Goal: Information Seeking & Learning: Check status

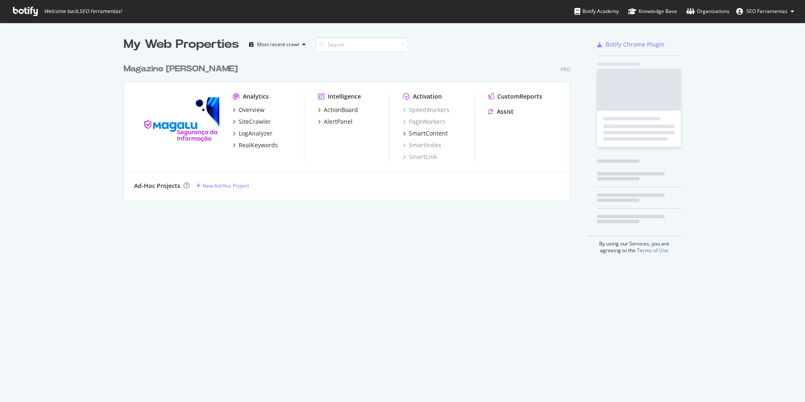
scroll to position [147, 453]
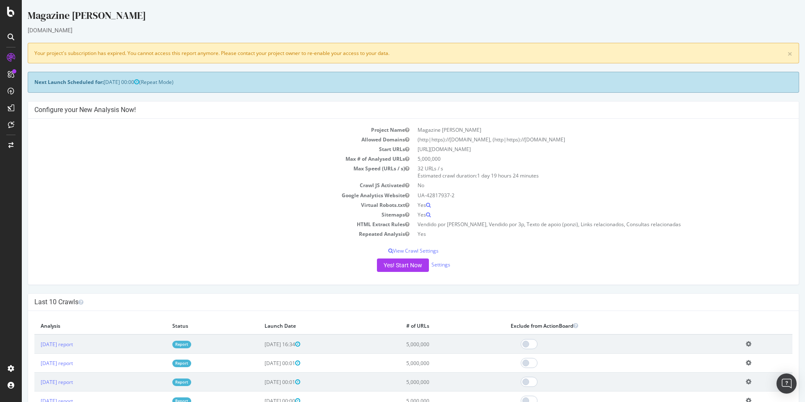
click at [93, 57] on div "× Your project's subscription has expired. You cannot access this report anymor…" at bounding box center [413, 53] width 771 height 21
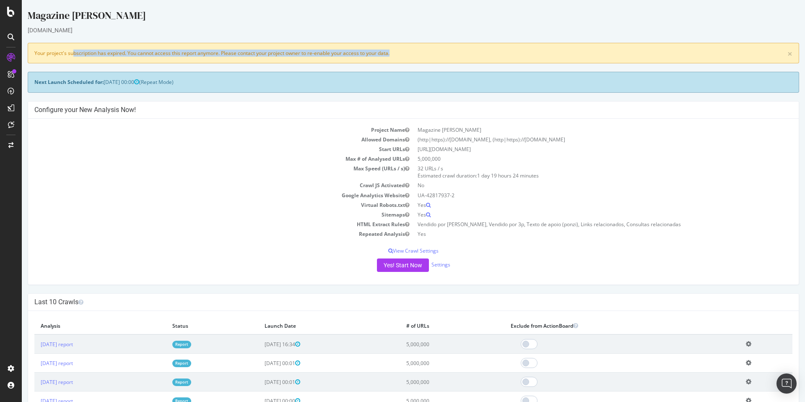
click at [93, 57] on div "× Your project's subscription has expired. You cannot access this report anymor…" at bounding box center [413, 53] width 771 height 21
click at [88, 57] on div "× Your project's subscription has expired. You cannot access this report anymor…" at bounding box center [413, 53] width 771 height 21
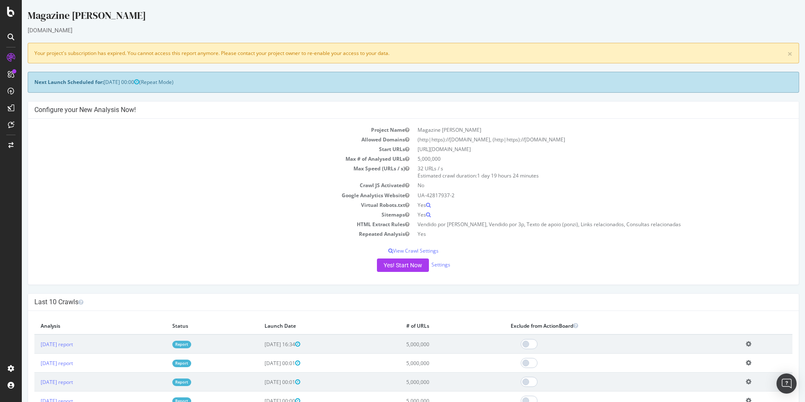
click at [43, 50] on div "× Your project's subscription has expired. You cannot access this report anymor…" at bounding box center [413, 53] width 771 height 21
click at [170, 25] on div "Magazine [PERSON_NAME]" at bounding box center [413, 17] width 771 height 18
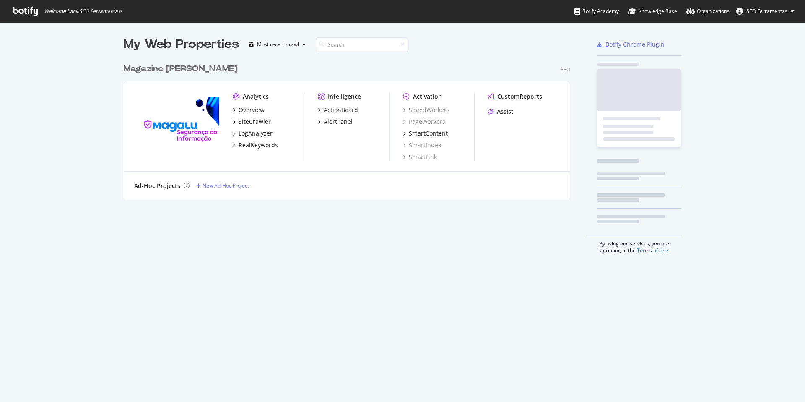
scroll to position [147, 453]
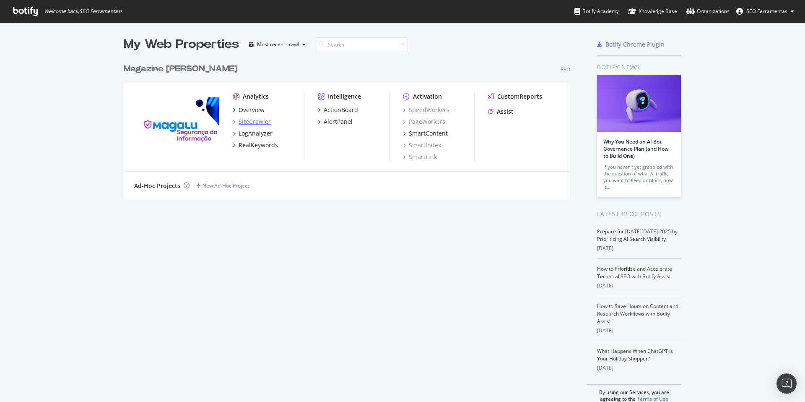
click at [261, 117] on div "SiteCrawler" at bounding box center [254, 121] width 32 height 8
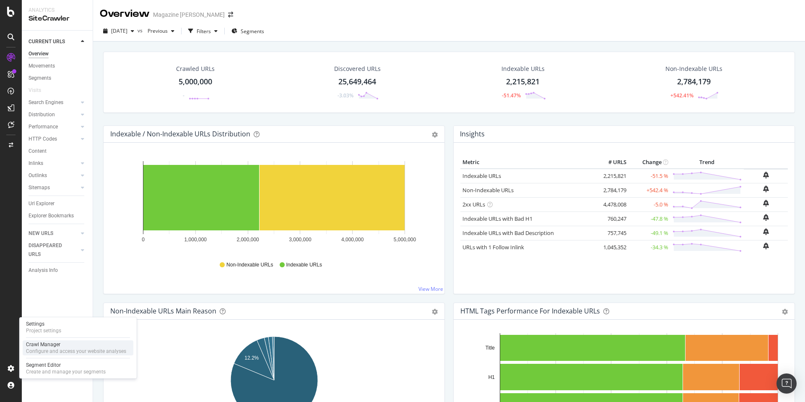
click at [57, 349] on div "Configure and access your website analyses" at bounding box center [76, 350] width 100 height 7
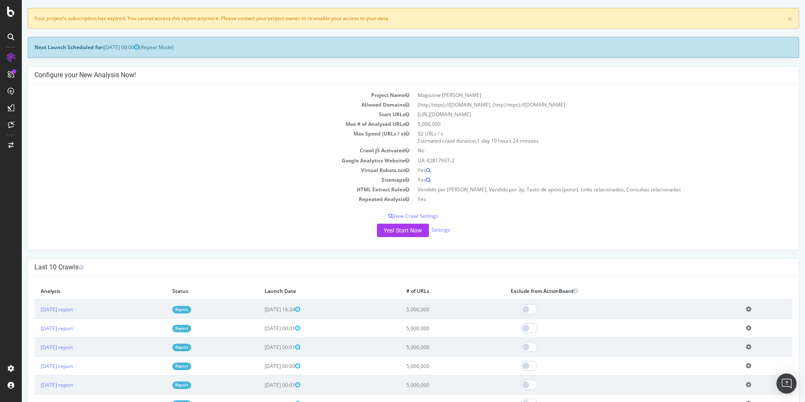
scroll to position [47, 0]
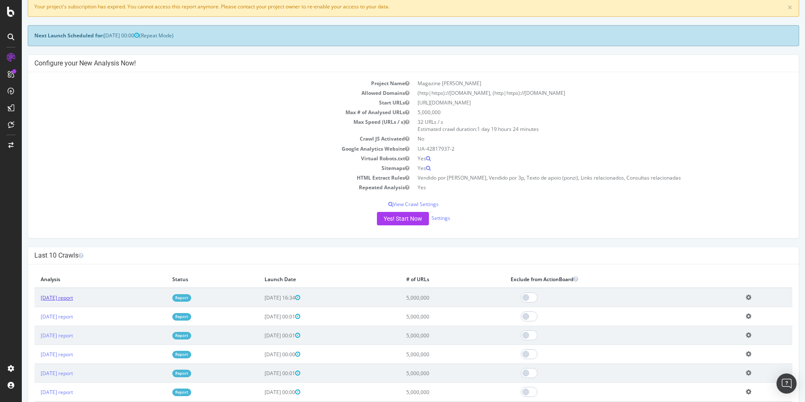
click at [70, 299] on link "[DATE] report" at bounding box center [57, 297] width 32 height 7
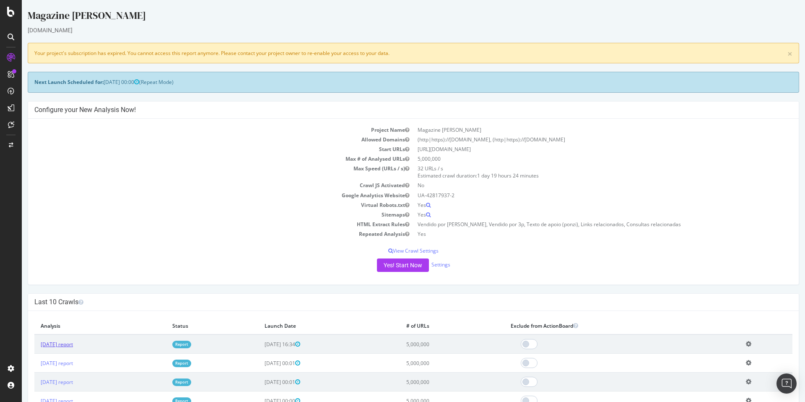
click at [71, 343] on link "[DATE] report" at bounding box center [57, 343] width 32 height 7
click at [165, 49] on div "× Your project's subscription has expired. You cannot access this report anymor…" at bounding box center [413, 53] width 771 height 21
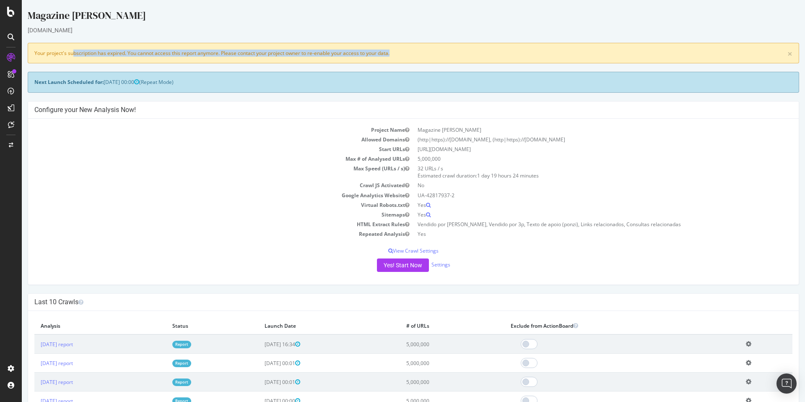
click at [165, 49] on div "× Your project's subscription has expired. You cannot access this report anymor…" at bounding box center [413, 53] width 771 height 21
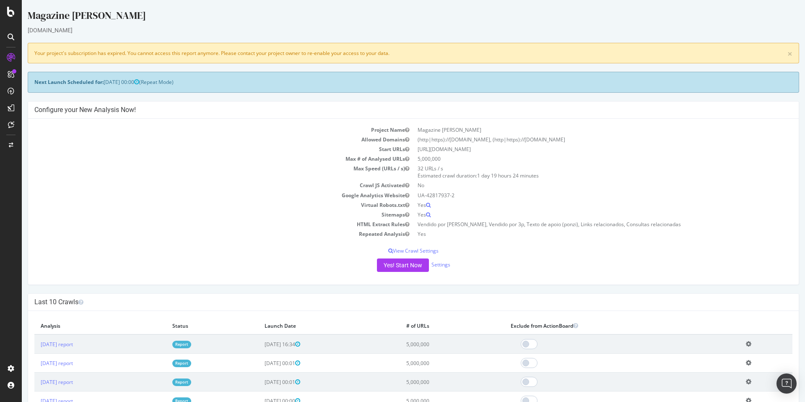
click at [194, 168] on td "Max Speed (URLs / s)" at bounding box center [223, 171] width 379 height 17
click at [67, 344] on link "[DATE] report" at bounding box center [57, 343] width 32 height 7
click at [302, 160] on td "Max # of Analysed URLs" at bounding box center [223, 159] width 379 height 10
